Goal: Navigation & Orientation: Find specific page/section

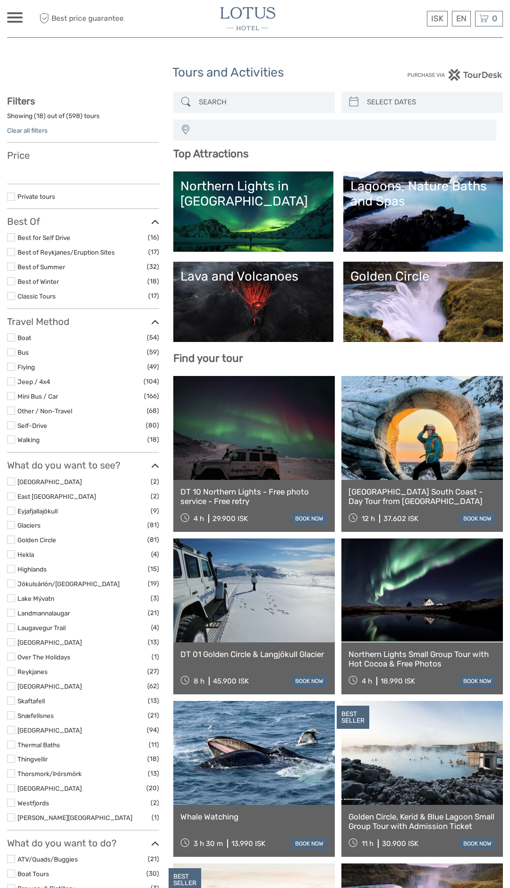
select select
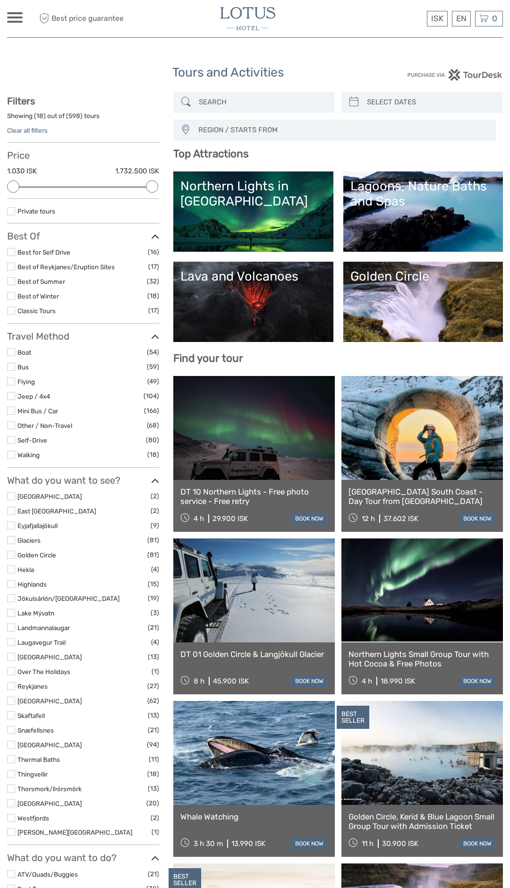
click at [241, 289] on link "Lava and Volcanoes" at bounding box center [252, 302] width 145 height 66
click at [252, 293] on link "Lava and Volcanoes" at bounding box center [252, 302] width 145 height 66
click at [275, 319] on link "Lava and Volcanoes" at bounding box center [252, 302] width 145 height 66
